Goal: Contribute content: Add original content to the website for others to see

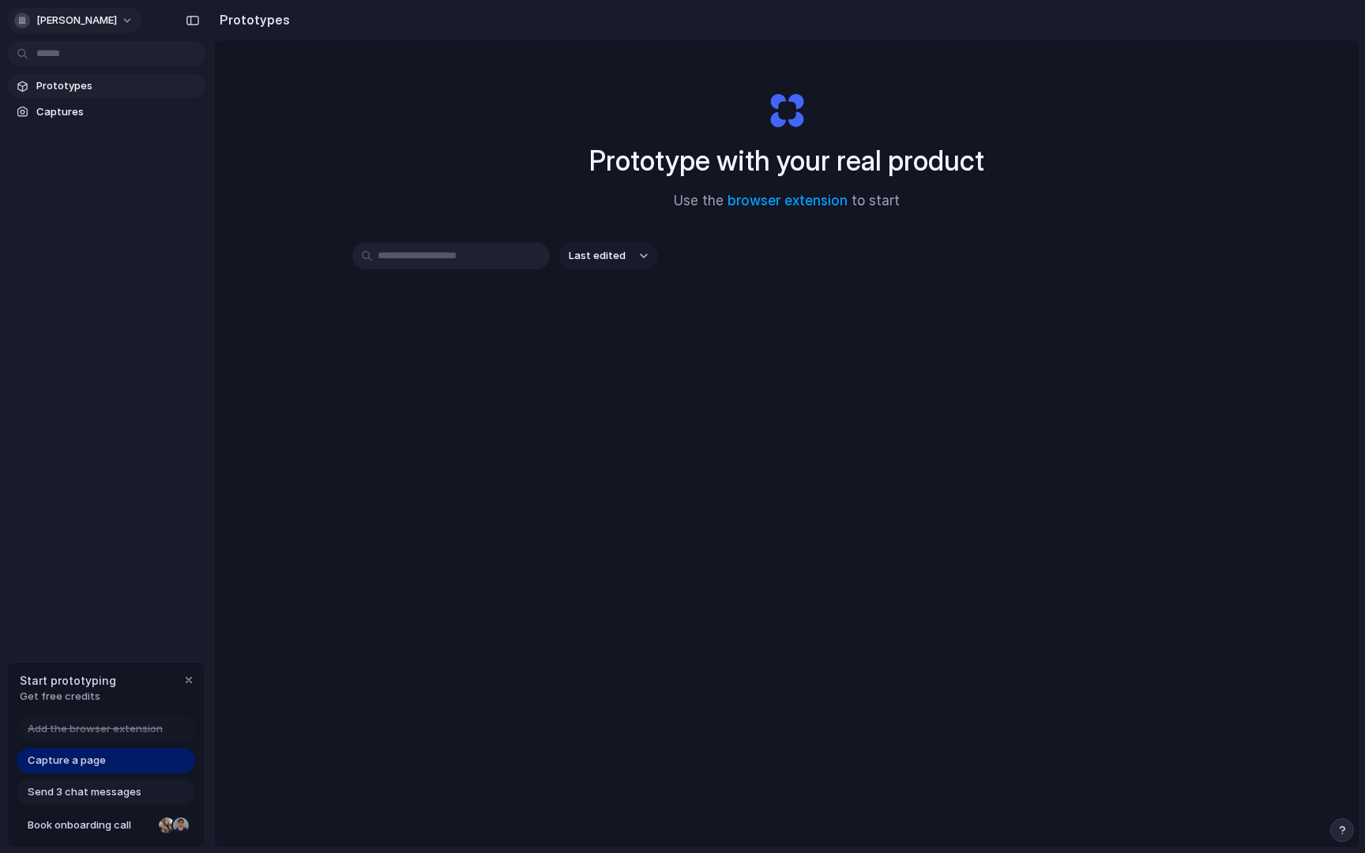
click at [99, 28] on div "[PERSON_NAME]" at bounding box center [65, 21] width 103 height 16
click at [99, 28] on div "Settings Invite members Change theme Sign out" at bounding box center [682, 426] width 1365 height 853
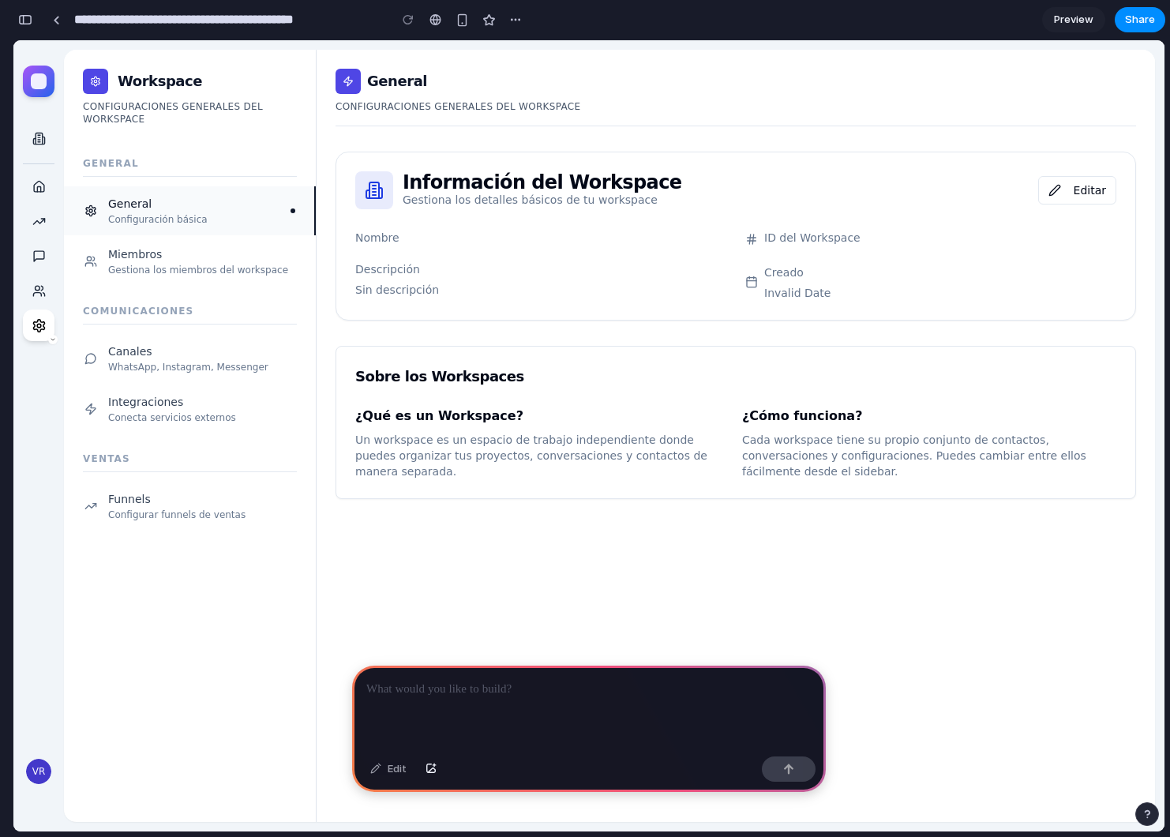
click at [543, 697] on p at bounding box center [588, 689] width 445 height 19
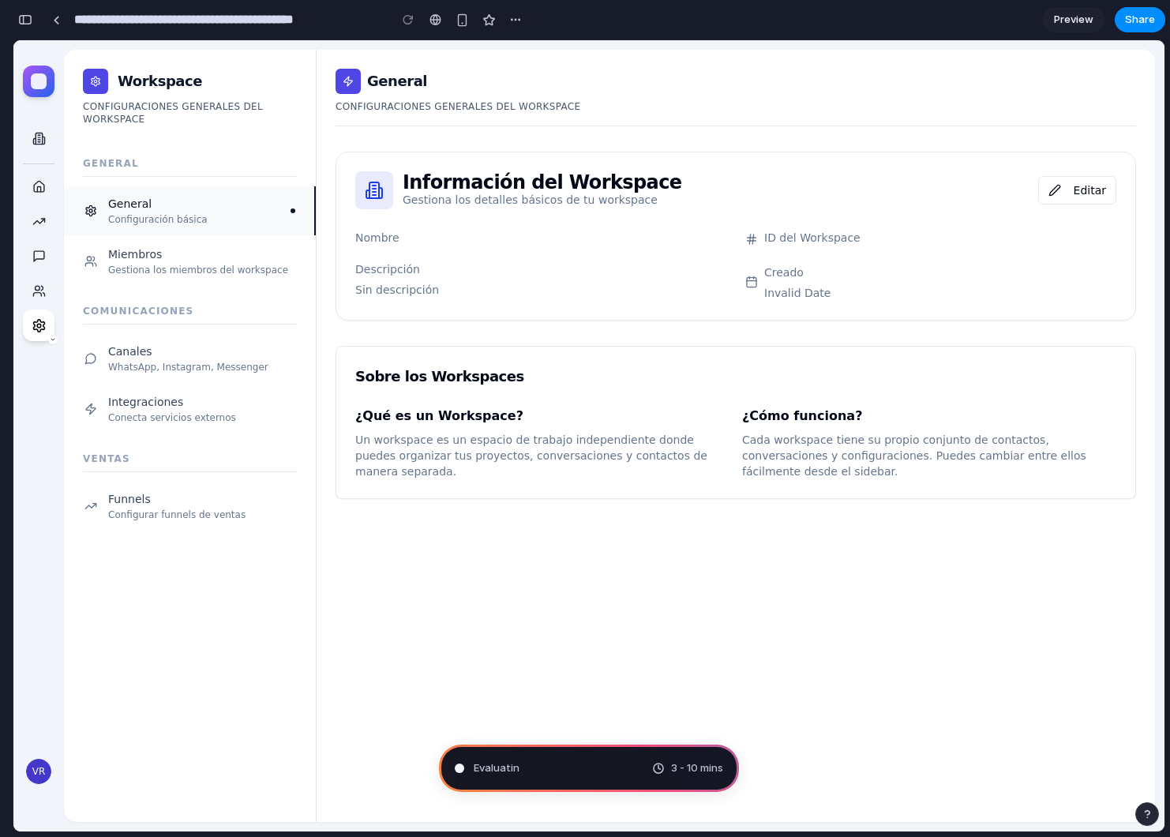
type input "**********"
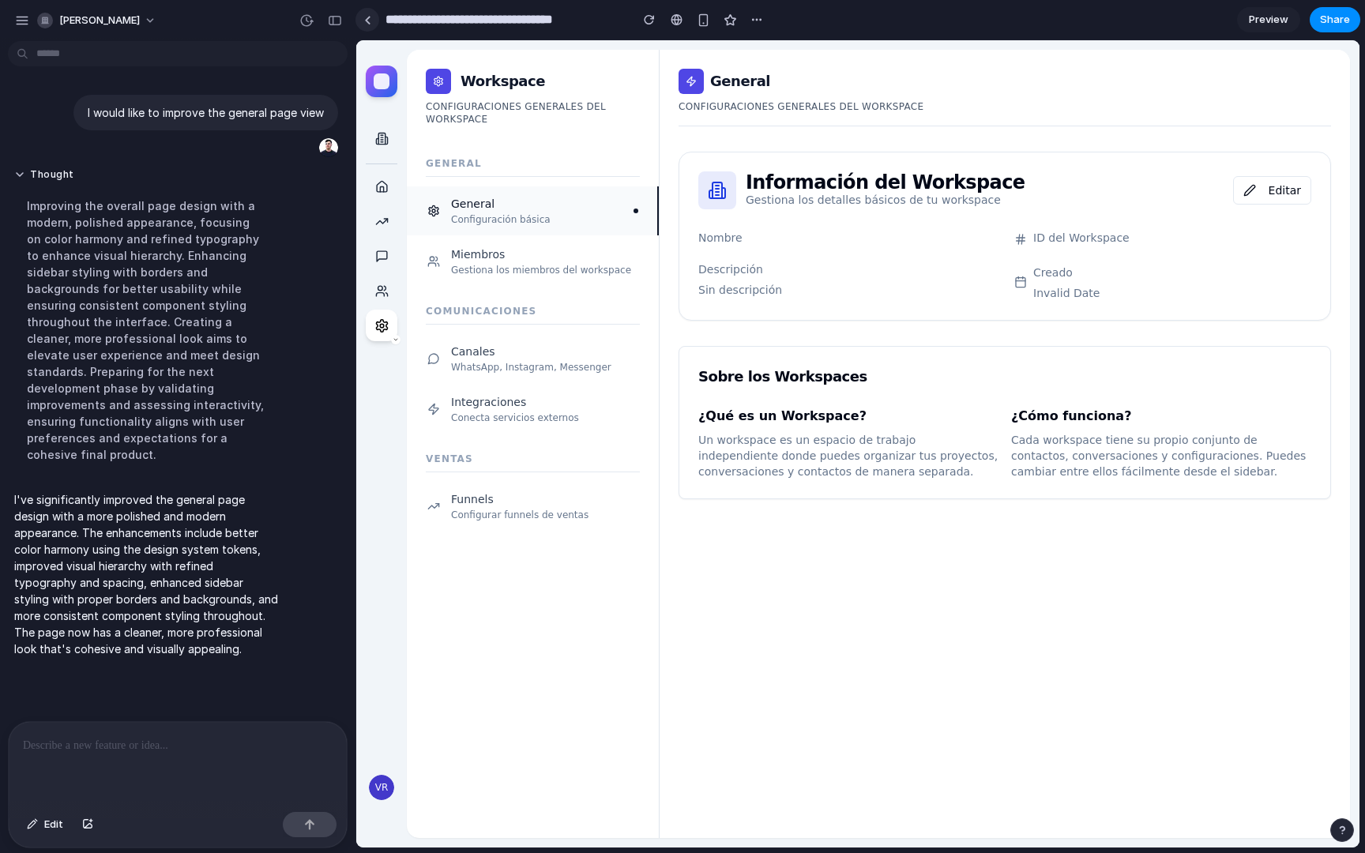
click at [371, 28] on link at bounding box center [367, 20] width 24 height 24
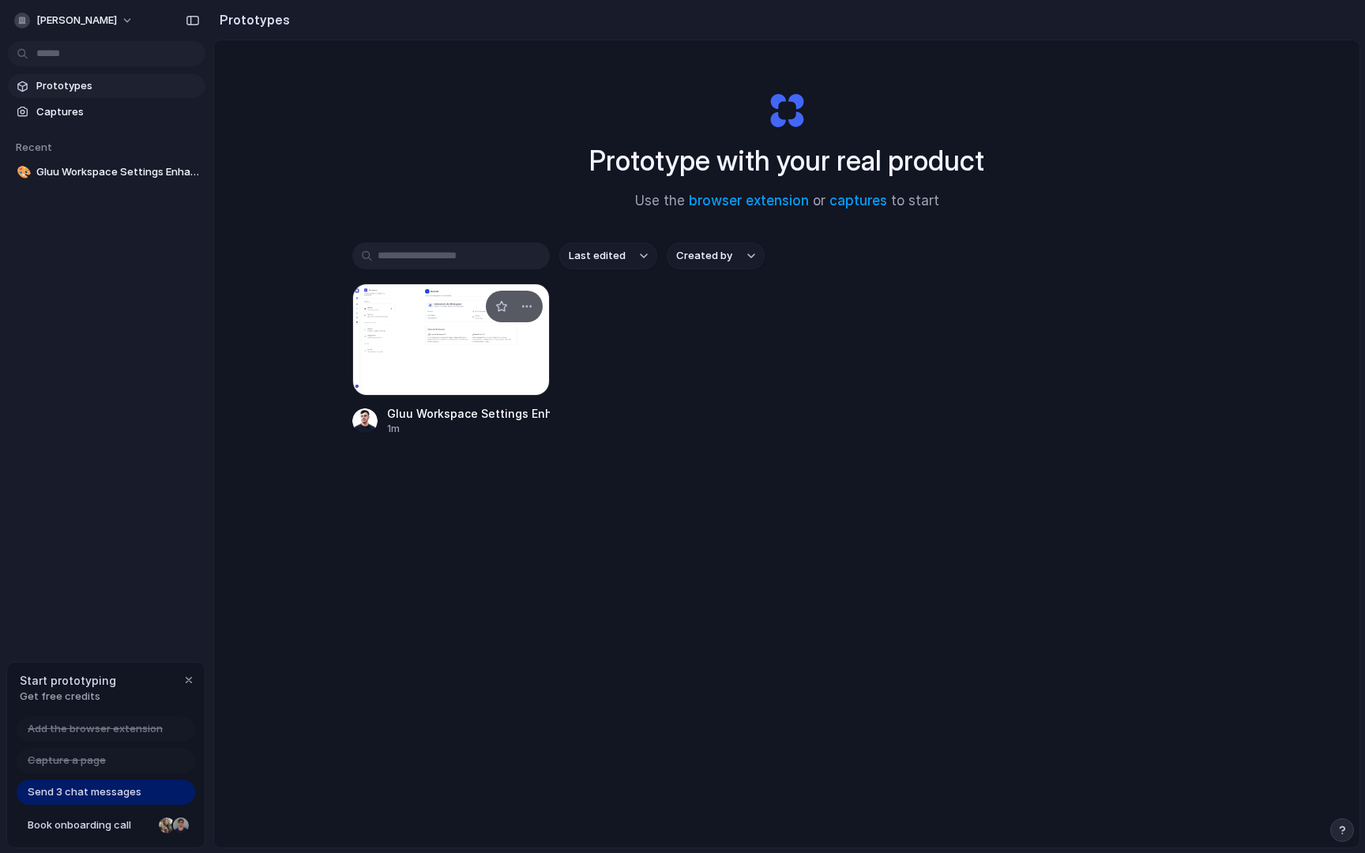
click at [395, 308] on div at bounding box center [450, 340] width 197 height 112
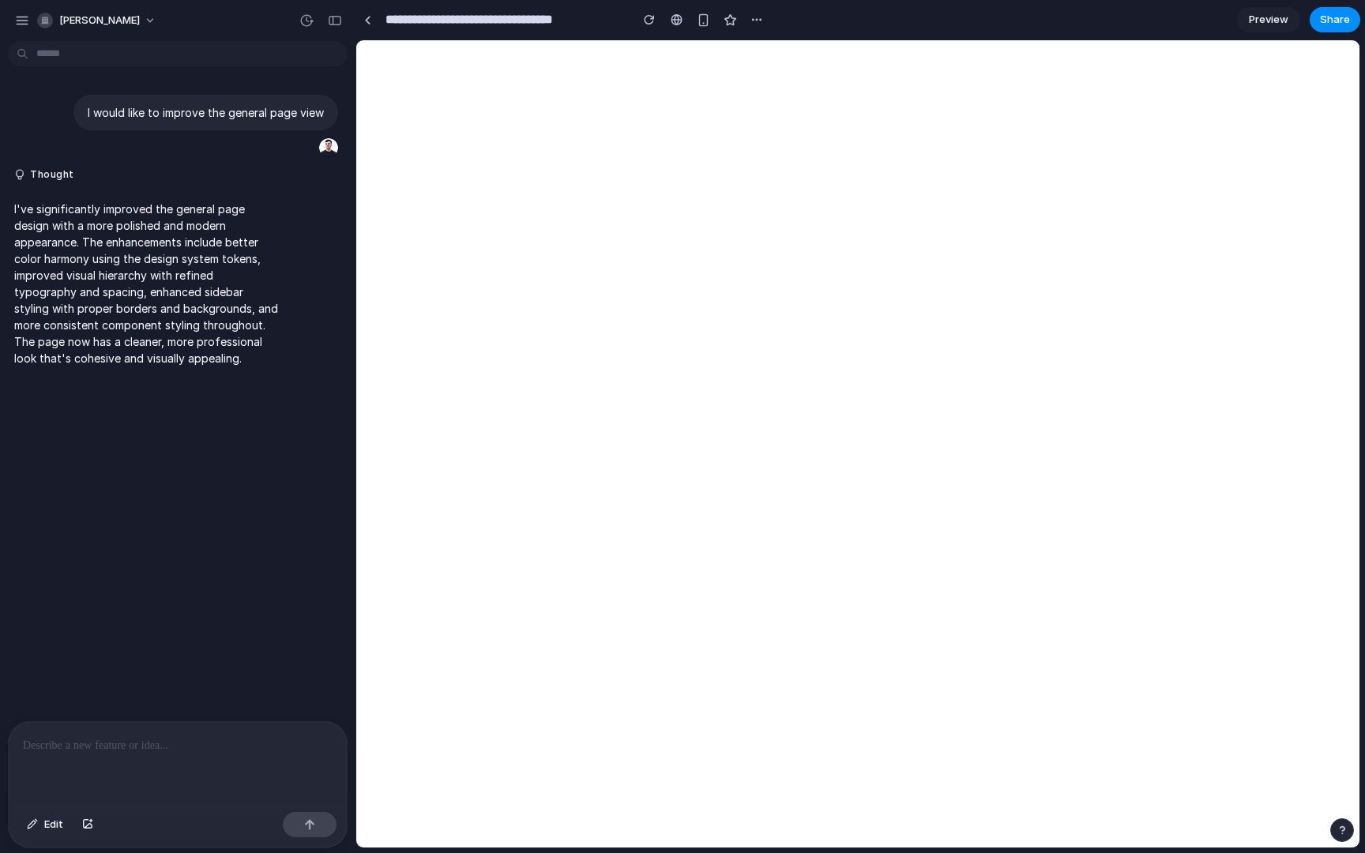
click at [1170, 8] on link "Preview" at bounding box center [1268, 19] width 63 height 25
